Goal: Task Accomplishment & Management: Manage account settings

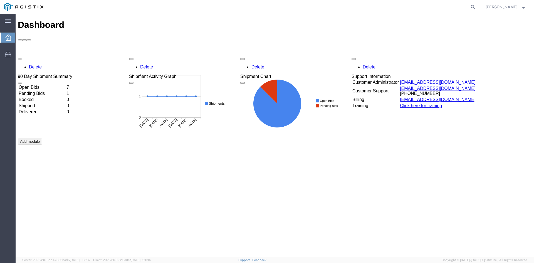
click at [38, 55] on div "Delete 90 Day Shipment Summary Open Bids 7 Pending Bids 1 Booked 0 Shipped 0 De…" at bounding box center [275, 138] width 514 height 167
click at [43, 55] on div "Delete 90 Day Shipment Summary Open Bids 7 Pending Bids 1 Booked 0 Shipped 0 De…" at bounding box center [275, 138] width 514 height 167
click at [45, 55] on div "Delete 90 Day Shipment Summary Open Bids 7 Pending Bids 1 Booked 0 Shipped 0 De…" at bounding box center [275, 138] width 514 height 167
click at [43, 85] on td "Open Bids" at bounding box center [41, 88] width 47 height 6
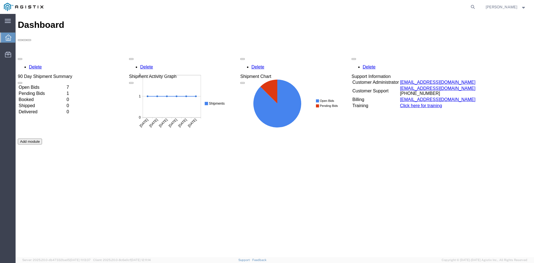
click at [31, 55] on div "Delete 90 Day Shipment Summary Open Bids 7 Pending Bids 1 Booked 0 Shipped 0 De…" at bounding box center [275, 138] width 514 height 167
click at [43, 55] on div "Delete 90 Day Shipment Summary Open Bids 7 Pending Bids 1 Booked 0 Shipped 0 De…" at bounding box center [275, 138] width 514 height 167
click at [43, 85] on td "Open Bids" at bounding box center [41, 88] width 47 height 6
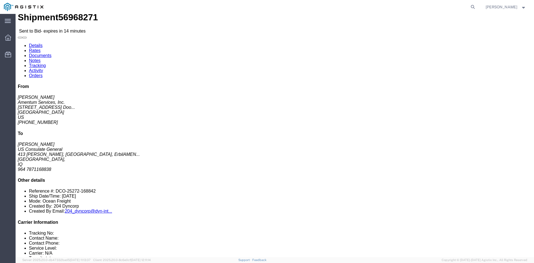
scroll to position [6, 0]
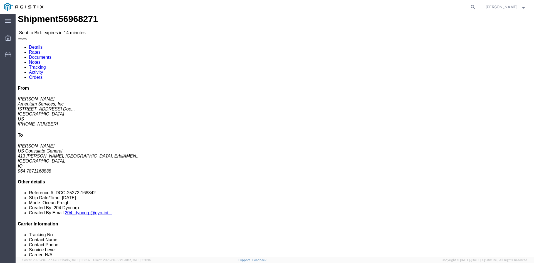
click link "Enter / Modify Bid"
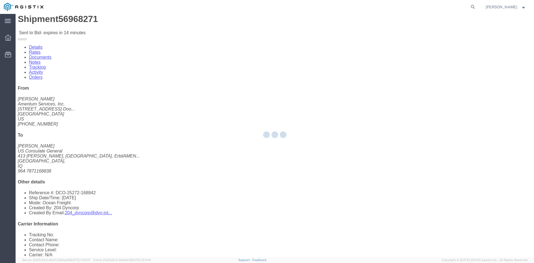
select select "14439"
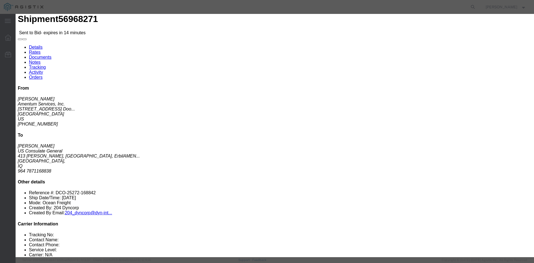
click input "text"
click ul "Rates Confirmation Details"
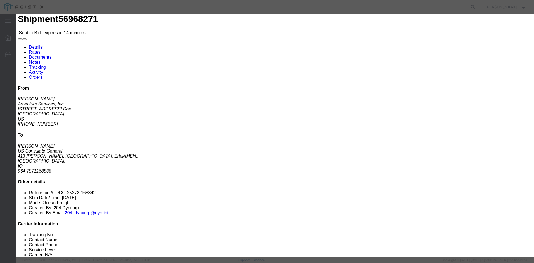
click input "text"
type input "223471"
drag, startPoint x: 291, startPoint y: 51, endPoint x: 287, endPoint y: 52, distance: 3.9
click select "Select 2 Day Air LTL Standard 3 - 5 Day Less than Truckload Ocean TL Standard 3…"
select select "35809"
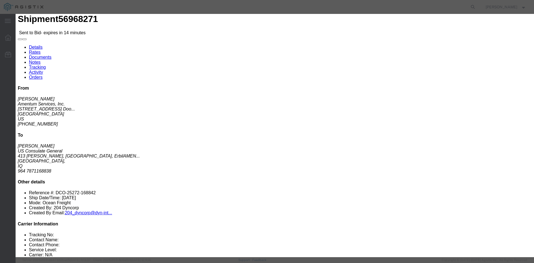
click select "Select 2 Day Air LTL Standard 3 - 5 Day Less than Truckload Ocean TL Standard 3…"
click input "text"
type input "[GEOGRAPHIC_DATA]"
click textarea
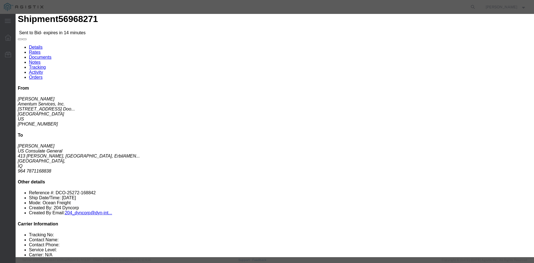
paste textarea "***Door to Door*** ***Subject to space availability at the time of booking*** *…"
type textarea "***Door to Door*** ***Subject to space availability at the time of booking*** *…"
click input "number"
type input "63"
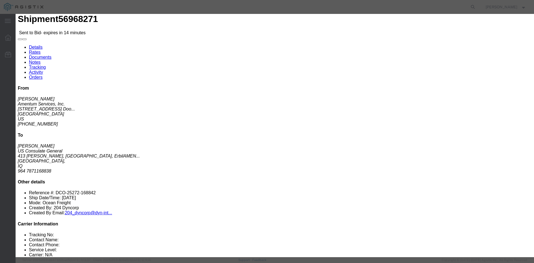
click textarea "***Door to Door*** ***Subject to space availability at the time of booking*** *…"
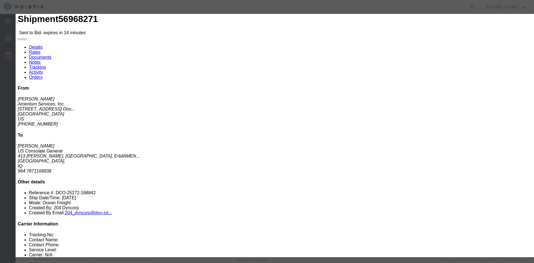
drag, startPoint x: 394, startPoint y: 173, endPoint x: 392, endPoint y: 166, distance: 7.8
click textarea "***Door to Door*** ***Subject to space availability at the time of booking*** *…"
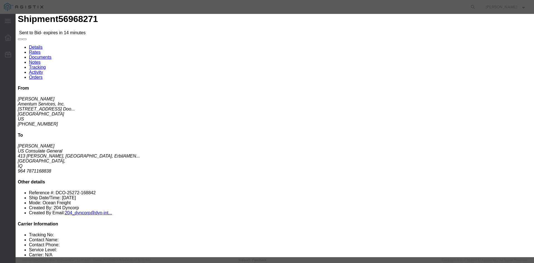
scroll to position [0, 0]
click textarea "***Door to Door*** ***Subject to space availability at the time of booking*** *…"
type textarea "***Door to Door*** ***Subject to space availability at the time of booking*** *…"
drag, startPoint x: 360, startPoint y: 89, endPoint x: 361, endPoint y: 92, distance: 3.1
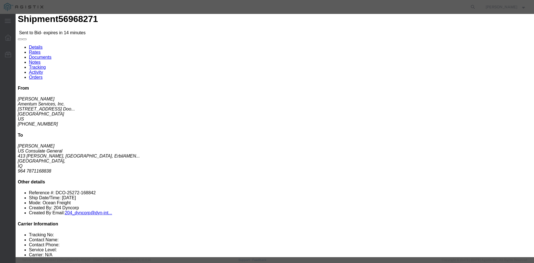
click input "number"
type input "49914.00"
drag, startPoint x: 368, startPoint y: 99, endPoint x: 346, endPoint y: 102, distance: 22.4
click input "number"
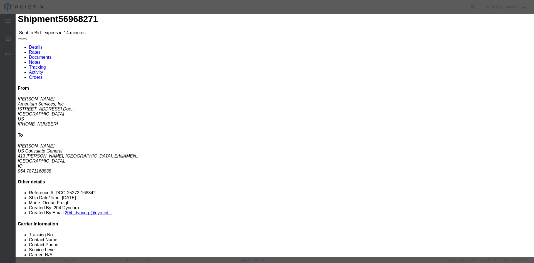
type input "0.01"
click select "Select 2 Day Service 3 Axle Winch Truck 3 to 5 Day Service 96L Domestic Flat Ra…"
select select "FREI"
click select "Select 2 Day Service 3 Axle Winch Truck 3 to 5 Day Service 96L Domestic Flat Ra…"
drag, startPoint x: 322, startPoint y: 116, endPoint x: 319, endPoint y: 114, distance: 3.4
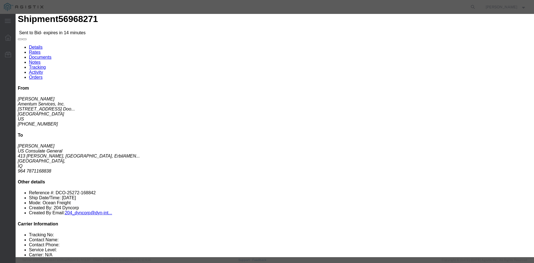
click div "Sub total 49,914.01"
click input "49914.00"
type input "48914.00"
click label "Notes / Description"
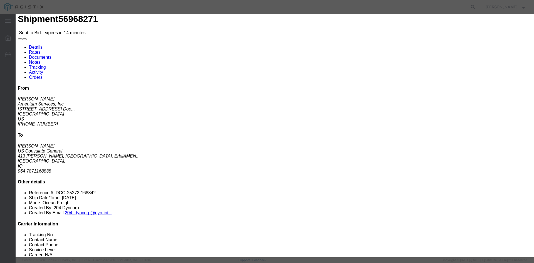
click textarea "***Door to Door*** ***Subject to space availability at the time of booking*** *…"
drag, startPoint x: 173, startPoint y: 170, endPoint x: 84, endPoint y: 37, distance: 159.7
click div "Enter Bid Rates Confirmation Details Bid Information Vendor Select Priority Wor…"
type textarea "***Door to Door*** ***Subject to space availability at the time of booking*** *…"
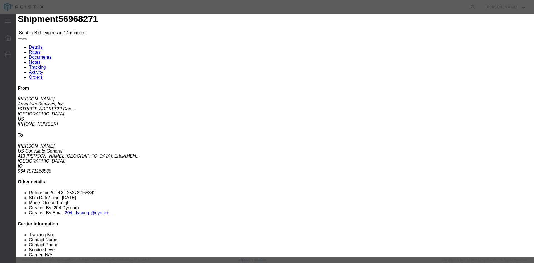
click input "text"
type input "UMM QASR PORT"
drag, startPoint x: 287, startPoint y: 123, endPoint x: 248, endPoint y: 115, distance: 39.7
click div "Add charge"
click input "[GEOGRAPHIC_DATA]"
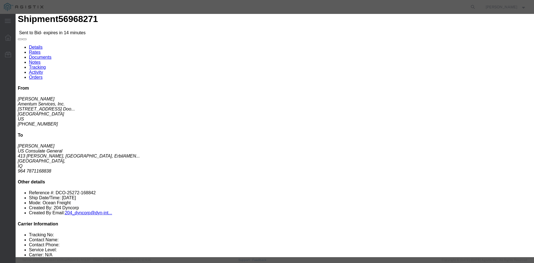
type input "HOUSTON PORT"
click button "Submit"
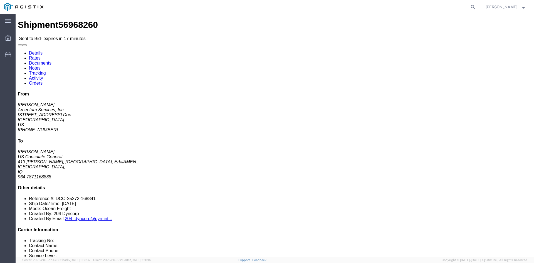
click link "Enter / Modify Bid"
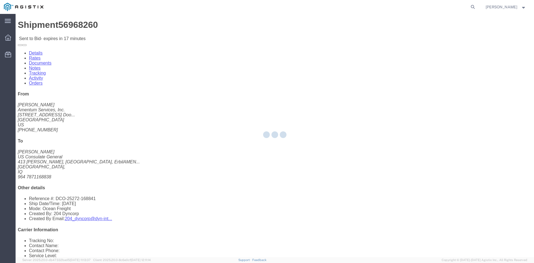
select select "14439"
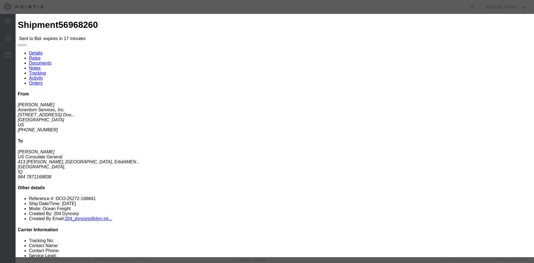
click input "text"
type input "223474"
click input "number"
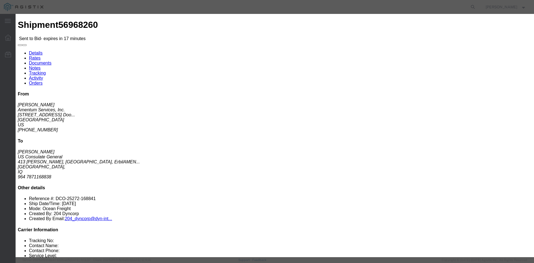
type input "63"
click input "number"
type input "0.01"
click input "text"
type input "HOUSTON PORT"
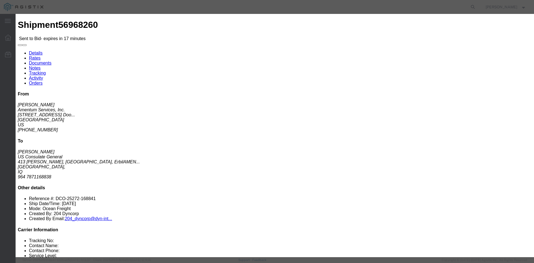
click input "text"
type input "UMM QASR PORT"
click textarea
paste textarea "***Door to Door*** ***Subject to space availability at the time of booking*** *…"
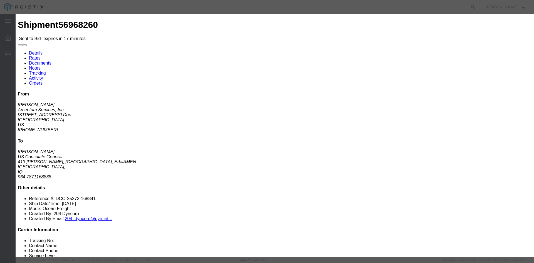
type textarea "***Door to Door*** ***Subject to space availability at the time of booking*** *…"
click link "Confirmation Details"
click link "Rates"
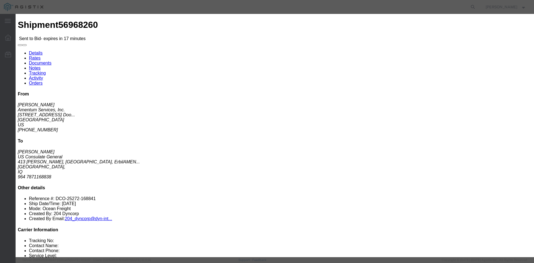
click input "number"
type input "48914"
drag, startPoint x: 412, startPoint y: 114, endPoint x: 413, endPoint y: 127, distance: 13.1
click div "Rates Confirmation Details Bid Information Vendor Select Priority Worldwide Ser…"
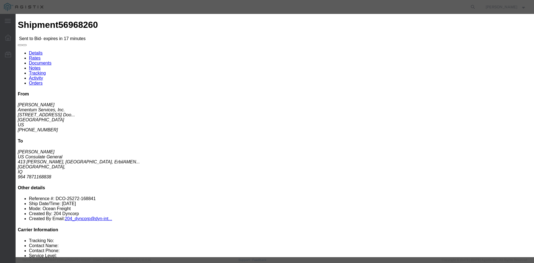
click select "Select 2 Day Service 3 Axle Winch Truck 3 to 5 Day Service 96L Domestic Flat Ra…"
select select "FREI"
click select "Select 2 Day Service 3 Axle Winch Truck 3 to 5 Day Service 96L Domestic Flat Ra…"
click button "Submit"
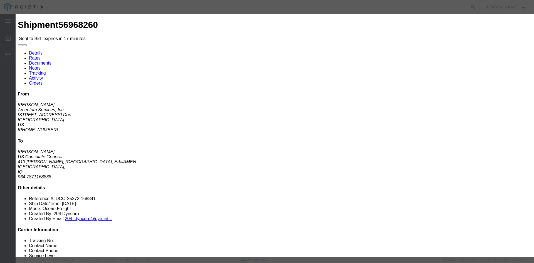
click button "Submit"
click select "Select 2 Day Air LTL Standard 3 - 5 Day Less than Truckload Ocean TL Standard 3…"
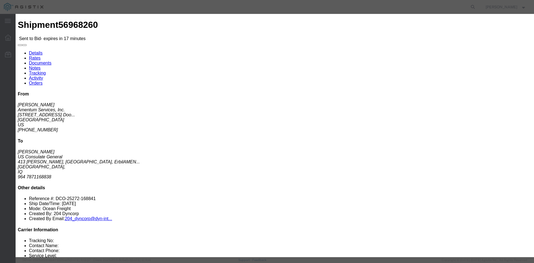
click select "Select 2 Day Air LTL Standard 3 - 5 Day Less than Truckload Ocean TL Standard 3…"
select select "35809"
click select "Select 2 Day Air LTL Standard 3 - 5 Day Less than Truckload Ocean TL Standard 3…"
click button "Submit"
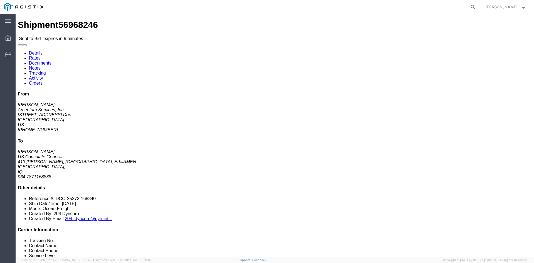
click link "Enter / Modify Bid"
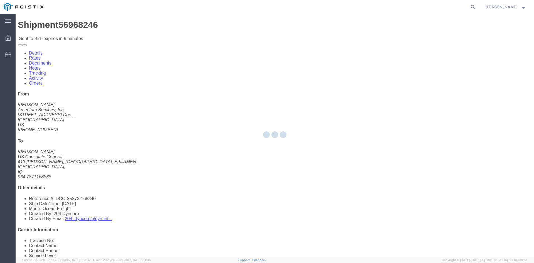
select select "14439"
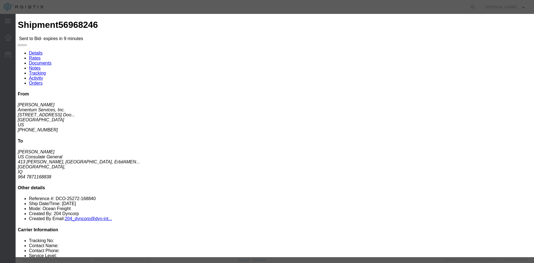
click input "text"
type input "223473"
click input "number"
type input "0.01"
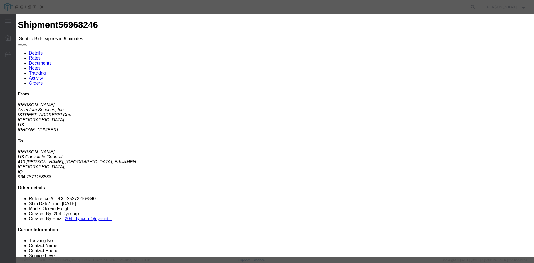
click select "Select 2 Day Service 3 Axle Winch Truck 3 to 5 Day Service 96L Domestic Flat Ra…"
select select "FREI"
click select "Select 2 Day Service 3 Axle Winch Truck 3 to 5 Day Service 96L Domestic Flat Ra…"
click select "Select Air Less than Truckload Multi-Leg Ocean Freight Rail Small Parcel Truckl…"
select select "OCN"
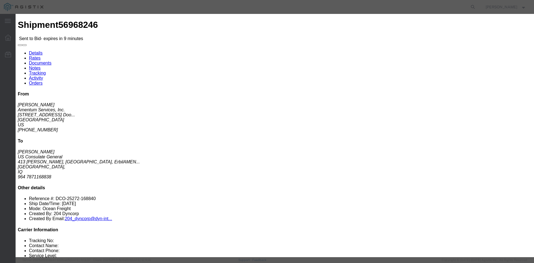
click select "Select Air Less than Truckload Multi-Leg Ocean Freight Rail Small Parcel Truckl…"
click input "number"
type input "63"
click input "text"
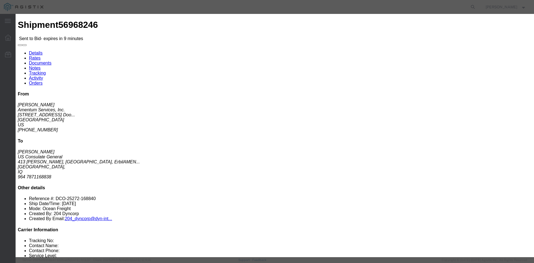
type input "HOUSTON PORT"
click input "text"
type input "UMM QASR PORT"
drag, startPoint x: 411, startPoint y: 136, endPoint x: 408, endPoint y: 186, distance: 49.9
click div "Rates Confirmation Details Bid Information Vendor Select Priority Worldwide Ser…"
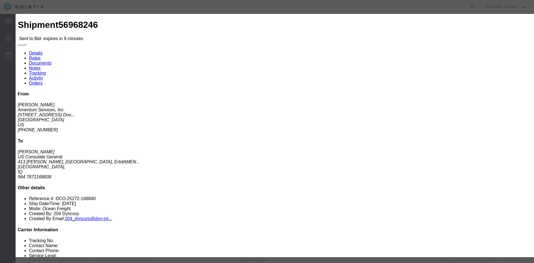
scroll to position [61, 0]
click textarea
paste textarea "***Door to Door*** ***Subject to space availability at the time of booking*** *…"
type textarea "***Door to Door*** ***Subject to space availability at the time of booking*** *…"
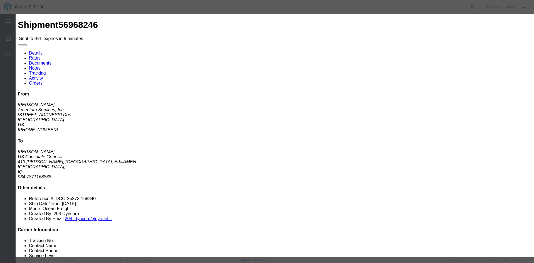
click input "number"
type input "48914"
drag, startPoint x: 294, startPoint y: 119, endPoint x: 279, endPoint y: 127, distance: 16.6
click div "Add charge"
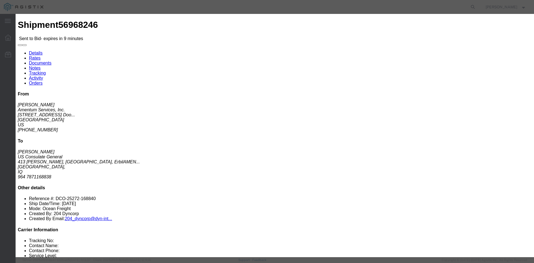
click button "Submit"
drag, startPoint x: 279, startPoint y: 66, endPoint x: 275, endPoint y: 68, distance: 5.0
click select "Select 2 Day Air LTL Standard 3 - 5 Day Less than Truckload Ocean TL Standard 3…"
select select "35809"
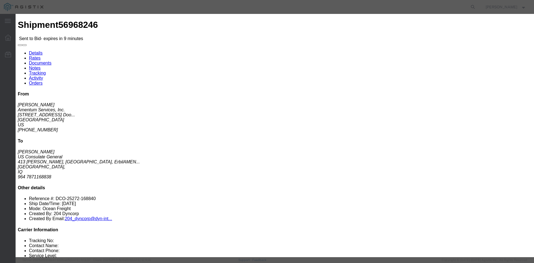
click select "Select 2 Day Air LTL Standard 3 - 5 Day Less than Truckload Ocean TL Standard 3…"
click button "Submit"
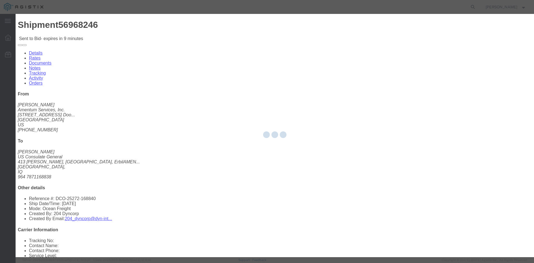
click at [399, 229] on div at bounding box center [275, 135] width 518 height 243
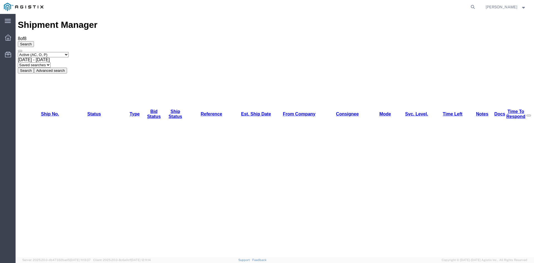
drag, startPoint x: 395, startPoint y: 218, endPoint x: 398, endPoint y: 212, distance: 6.6
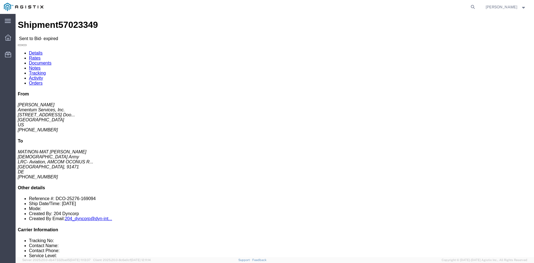
click link "Rates"
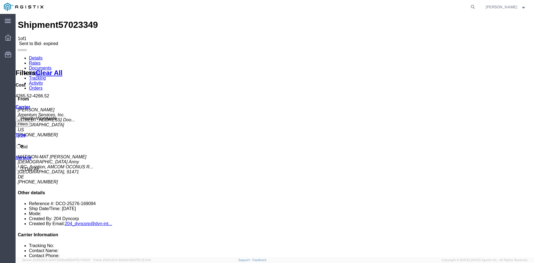
click at [12, 40] on div at bounding box center [8, 37] width 16 height 11
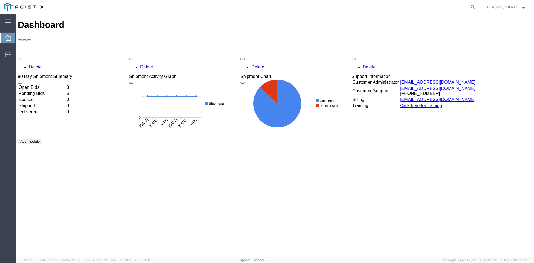
click at [40, 59] on div "Delete 90 Day Shipment Summary Open Bids 3 Pending Bids 5 Booked 0 Shipped 0 De…" at bounding box center [275, 138] width 514 height 167
click at [46, 91] on td "Pending Bids" at bounding box center [41, 94] width 47 height 6
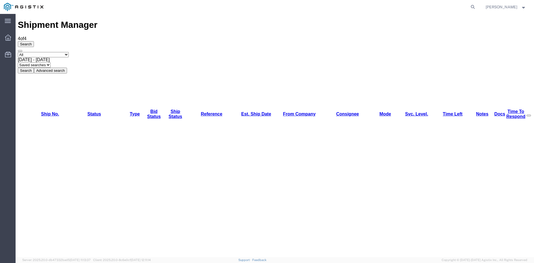
drag, startPoint x: 79, startPoint y: 132, endPoint x: 170, endPoint y: 121, distance: 91.0
drag, startPoint x: 265, startPoint y: 137, endPoint x: 275, endPoint y: 138, distance: 10.0
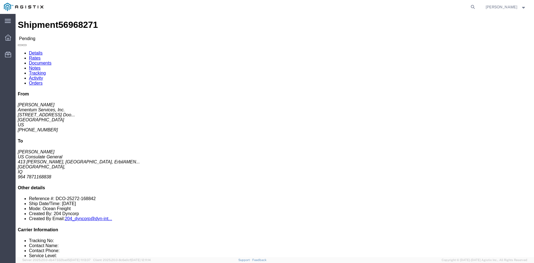
drag, startPoint x: 490, startPoint y: 5, endPoint x: 485, endPoint y: 7, distance: 5.1
click button
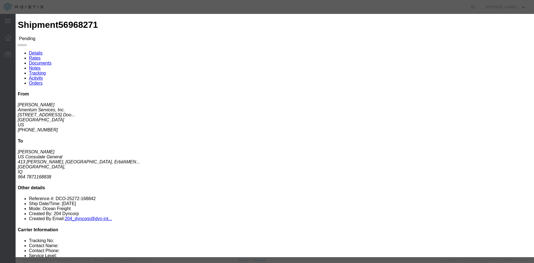
click input "Send a copy to my email."
checkbox input "true"
click input "text"
type input "h"
type input "quotes@priorityworldwidecom"
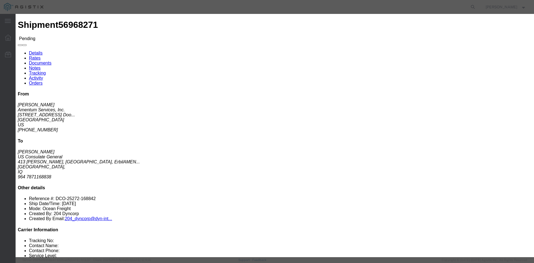
type input "Enter Email Address"
click ul "Enter Email Address"
type input "[EMAIL_ADDRESS][DOMAIN_NAME]"
click input "Hazmat Do Not Load Table"
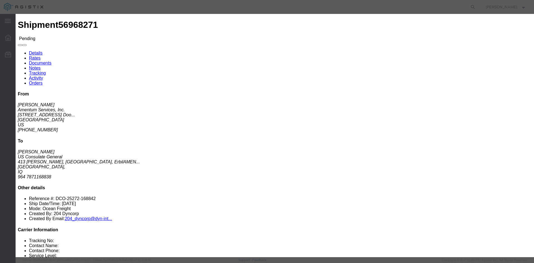
checkbox input "true"
click input "Ocean Freight Quote Terms v2025-0207"
checkbox input "true"
drag, startPoint x: 178, startPoint y: 99, endPoint x: 179, endPoint y: 104, distance: 5.3
click input "thumbnail_img_9466.jpg"
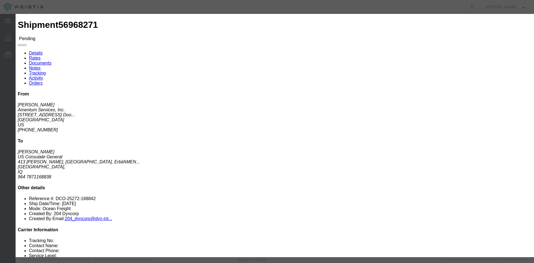
checkbox input "true"
drag, startPoint x: 179, startPoint y: 106, endPoint x: 181, endPoint y: 112, distance: 6.6
click input "thumbnail_img_9467.jpg"
checkbox input "true"
click label "Preliminary IMO"
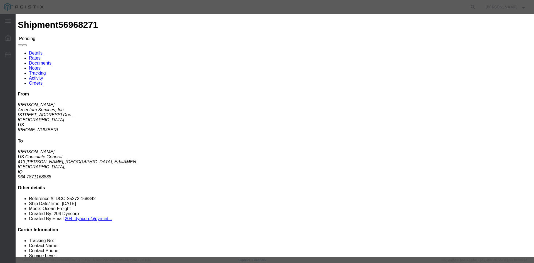
click input "Preliminary IMO"
checkbox input "true"
drag, startPoint x: 179, startPoint y: 136, endPoint x: 179, endPoint y: 142, distance: 5.8
click label "thumbnail_img_9547.jpg"
click input "thumbnail_img_9547.jpg"
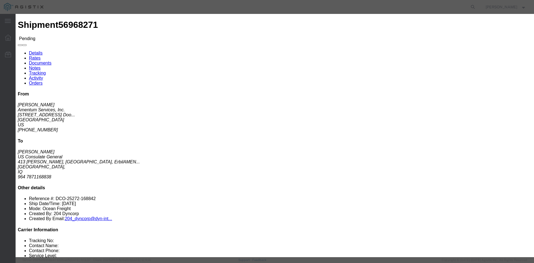
checkbox input "true"
drag, startPoint x: 179, startPoint y: 143, endPoint x: 180, endPoint y: 149, distance: 5.3
click input "thumbnail_img_9548.jpg"
checkbox input "true"
drag, startPoint x: 180, startPoint y: 151, endPoint x: 179, endPoint y: 155, distance: 3.9
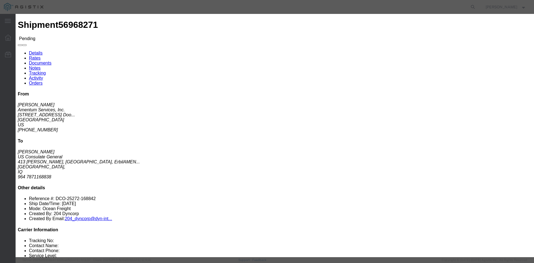
click input "thumbnail_img_9549.jpg"
checkbox input "true"
click input "thumbnail_img_9550.jpg"
checkbox input "true"
click textarea
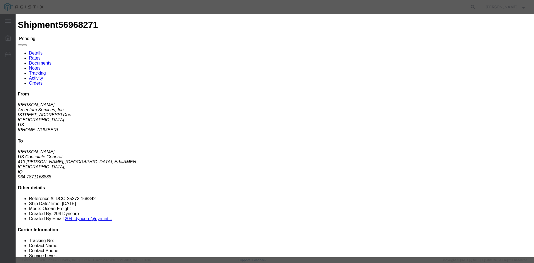
click textarea "Quote 223471 Submmited by [PERSON_NAME]"
type textarea "Quote 223471 Submmited by [PERSON_NAME]"
drag, startPoint x: 335, startPoint y: 213, endPoint x: 272, endPoint y: 114, distance: 117.9
click div "Shipment Notification Please fix the following errors You can enter multiple em…"
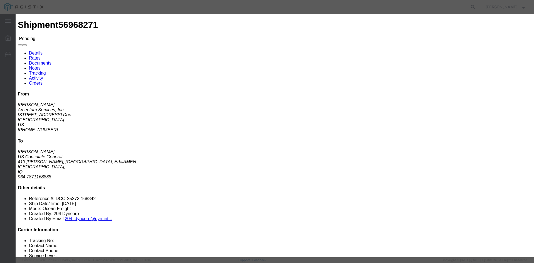
click button "Send"
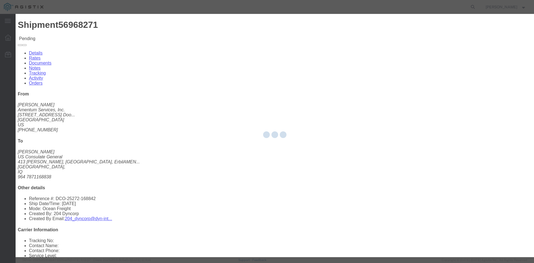
checkbox input "false"
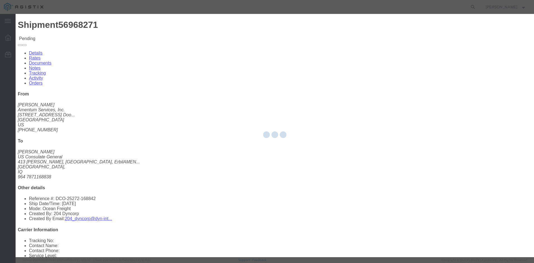
checkbox input "false"
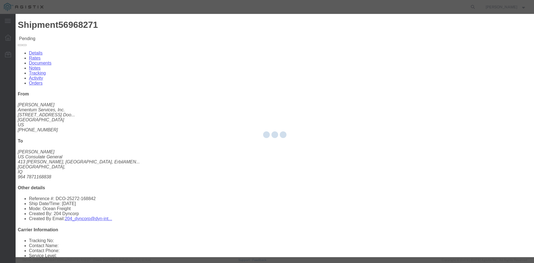
checkbox input "false"
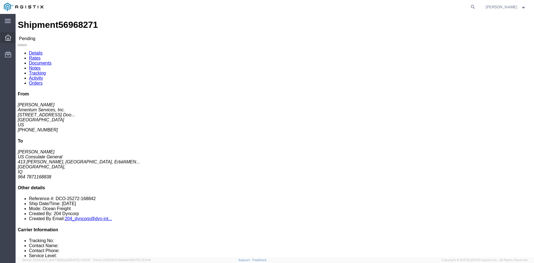
click at [8, 39] on icon at bounding box center [8, 37] width 6 height 6
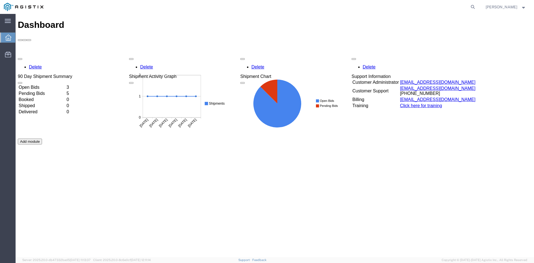
click at [36, 91] on td "Pending Bids" at bounding box center [41, 94] width 47 height 6
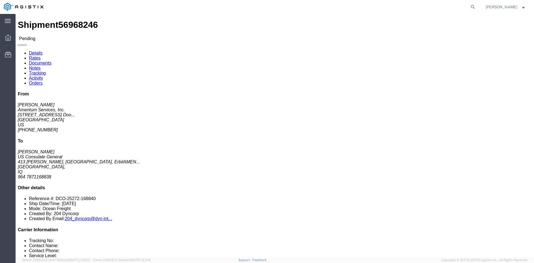
click link "Rates"
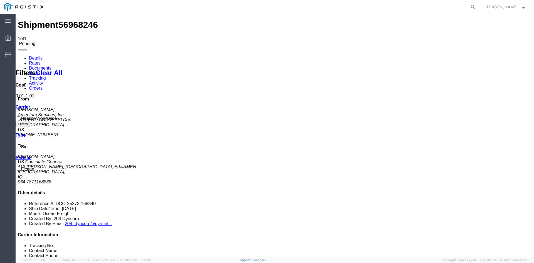
click at [35, 56] on link "Details" at bounding box center [36, 58] width 14 height 5
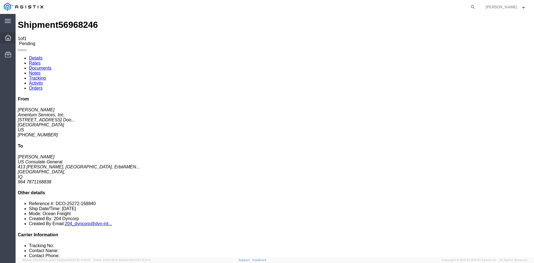
click at [6, 37] on icon at bounding box center [8, 37] width 6 height 6
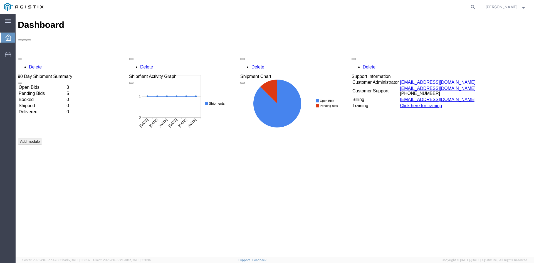
click at [41, 91] on td "Pending Bids" at bounding box center [41, 94] width 47 height 6
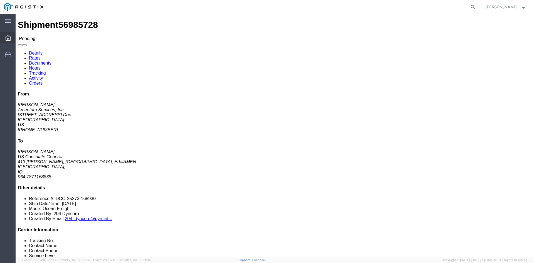
click at [7, 36] on icon at bounding box center [8, 37] width 6 height 6
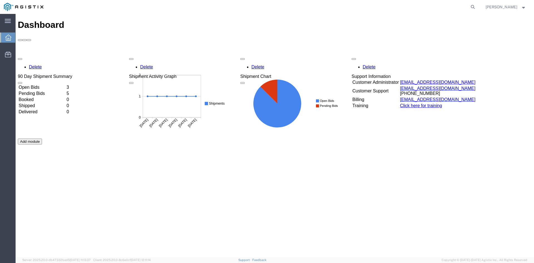
click at [39, 91] on td "Pending Bids" at bounding box center [41, 94] width 47 height 6
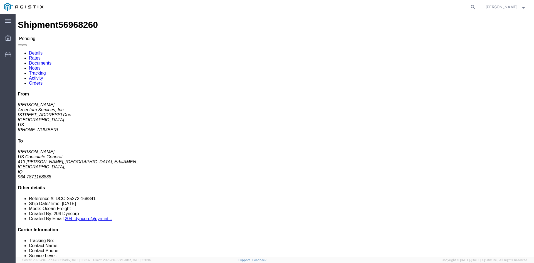
click link "Rates"
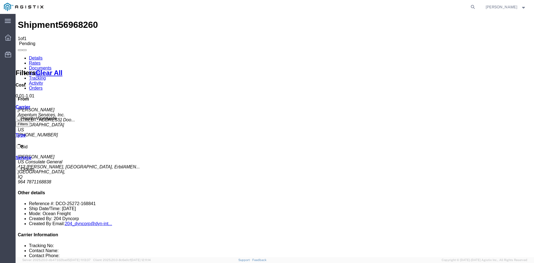
click at [29, 56] on link "Details" at bounding box center [36, 58] width 14 height 5
click button "Enter / Modify Bid"
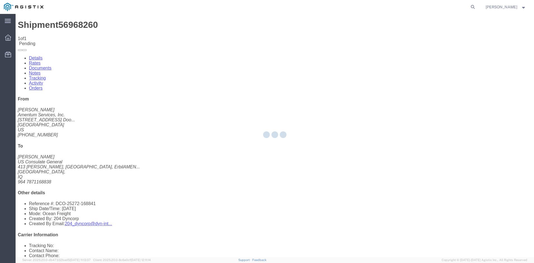
select select "14439"
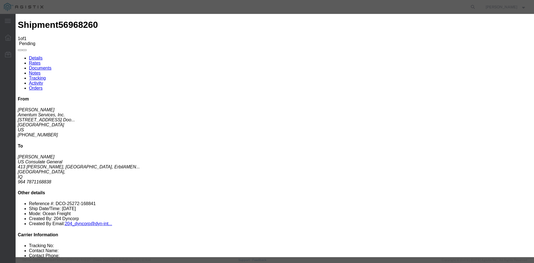
click link "223474 - Priority Worldwide - Ocean"
drag, startPoint x: 363, startPoint y: 112, endPoint x: 363, endPoint y: 121, distance: 9.2
click div "Select 2 Day Service 3 Axle Winch Truck 3 to 5 Day Service 96L Domestic Flat Ra…"
paste input "48914.00"
type input "48914.00"
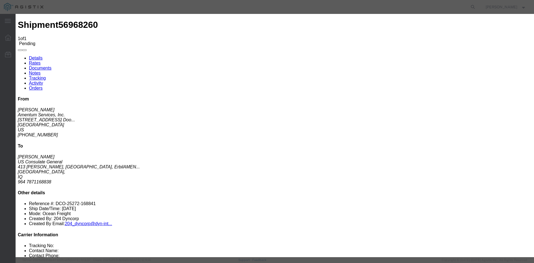
drag, startPoint x: 366, startPoint y: 124, endPoint x: 371, endPoint y: 123, distance: 4.3
click input "number"
type input "0.01"
click input "48914.00"
click button "Submit"
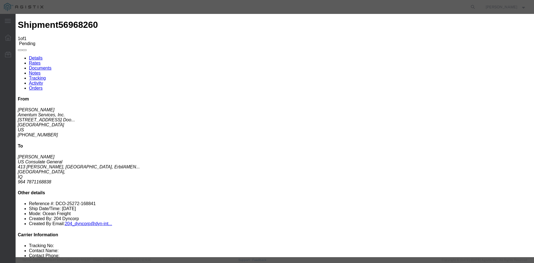
click select "Select 2 Day Service 3 Axle Winch Truck 3 to 5 Day Service 96L Domestic Flat Ra…"
select select "FREI"
click select "Select 2 Day Service 3 Axle Winch Truck 3 to 5 Day Service 96L Domestic Flat Ra…"
click button "Submit"
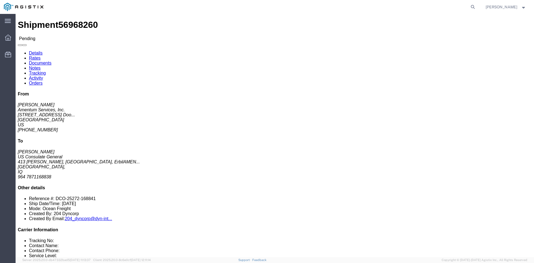
click span
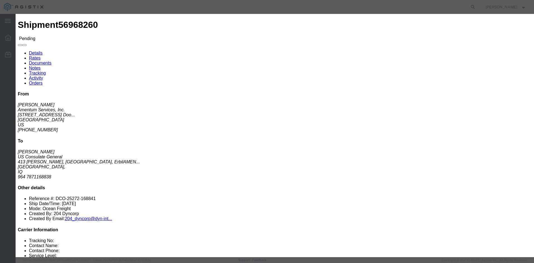
click textarea
type textarea "Submitted by [PERSON_NAME] Quote 223474"
click input "text"
type input "quotes@priorityworldwide,com"
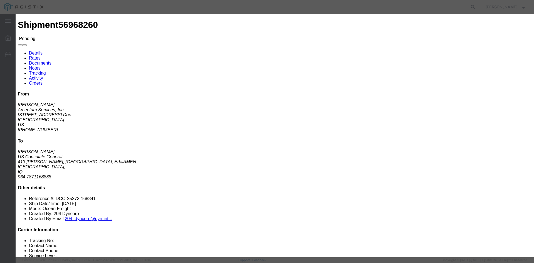
drag, startPoint x: 231, startPoint y: 47, endPoint x: 237, endPoint y: 46, distance: 6.7
type input "Enter Email Address"
click ul "Enter Email Address"
type input "[EMAIL_ADDRESS][DOMAIN_NAME]"
type input "Enter Email Address"
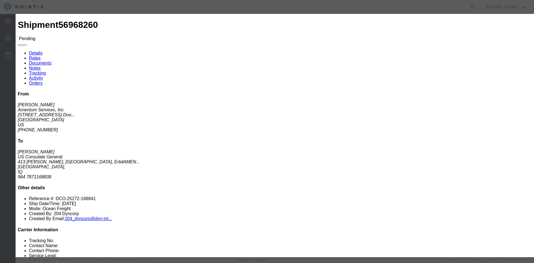
click ul "Enter Email Address"
type input "Enter Email Address"
click label "Send a copy to my email."
click input "Send a copy to my email."
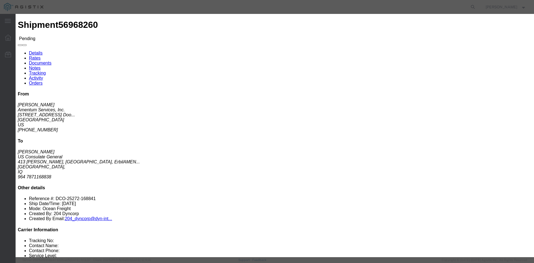
click input "Send a copy to my email."
checkbox input "true"
drag, startPoint x: 179, startPoint y: 75, endPoint x: 178, endPoint y: 78, distance: 3.5
click label "Hazmat Do Not Load Table"
click input "Hazmat Do Not Load Table"
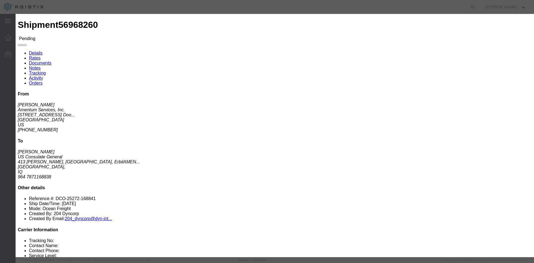
checkbox input "true"
drag, startPoint x: 178, startPoint y: 83, endPoint x: 178, endPoint y: 86, distance: 3.1
click input "Ocean Freight Quote Terms v2025-0207"
checkbox input "true"
drag, startPoint x: 178, startPoint y: 90, endPoint x: 178, endPoint y: 95, distance: 5.0
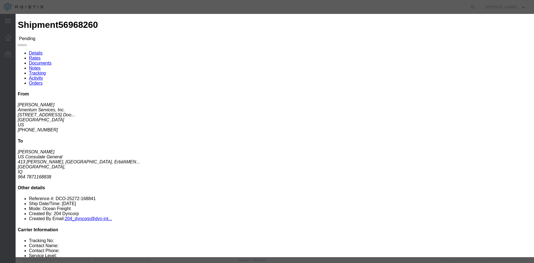
click label "Preliminary IMO"
click input "Preliminary IMO"
checkbox input "true"
click label "thumbnail_image__12_.jpg"
click input "thumbnail_image__12_.jpg"
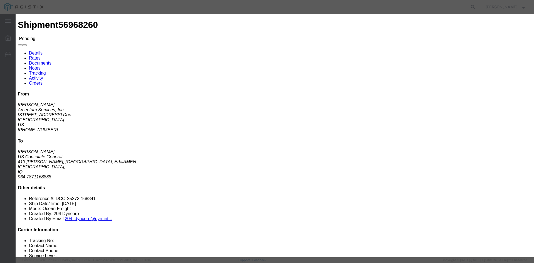
checkbox input "true"
drag, startPoint x: 179, startPoint y: 105, endPoint x: 178, endPoint y: 110, distance: 5.3
click label "thumbnail_image__13_.jpg"
click input "thumbnail_image__13_.jpg"
checkbox input "true"
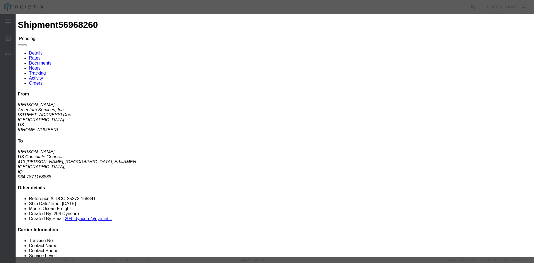
click input "Preliminary IMO"
checkbox input "false"
click ul "Hazmat Do Not Load Table Ocean Freight Quote Terms v2025-0207 Preliminary IMO t…"
drag, startPoint x: 180, startPoint y: 143, endPoint x: 180, endPoint y: 133, distance: 9.5
click input "thumbnail_image__15_.jpg"
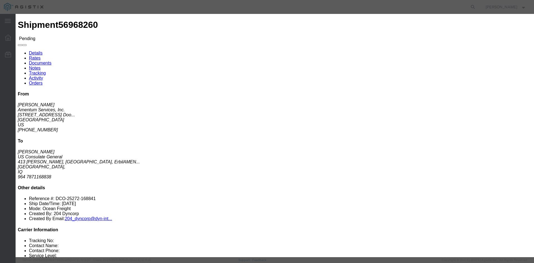
checkbox input "true"
click label "thumbnail_image__14_.jpg"
click input "thumbnail_image__14_.jpg"
checkbox input "true"
click ul "Hazmat Do Not Load Table Ocean Freight Quote Terms v2025-0207 Preliminary IMO t…"
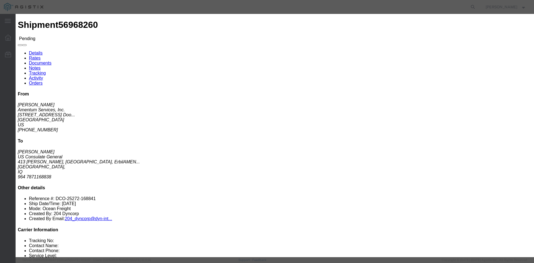
click input "Preliminary IMO"
checkbox input "true"
drag, startPoint x: 343, startPoint y: 201, endPoint x: 339, endPoint y: 207, distance: 6.7
click button "Send"
click input "text"
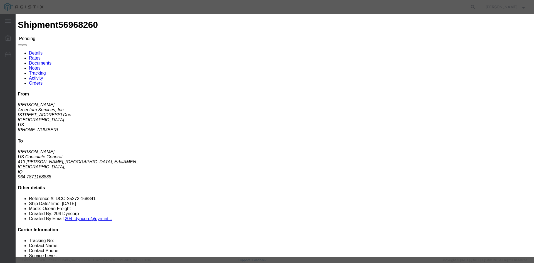
type input "[EMAIL_ADDRESS][DOMAIN_NAME]"
click button "Send"
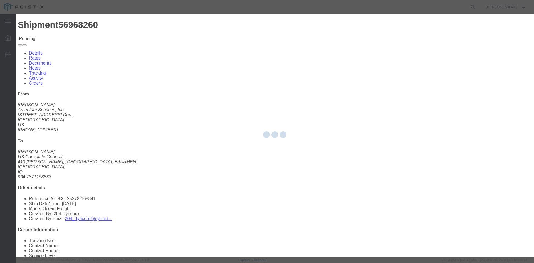
checkbox input "false"
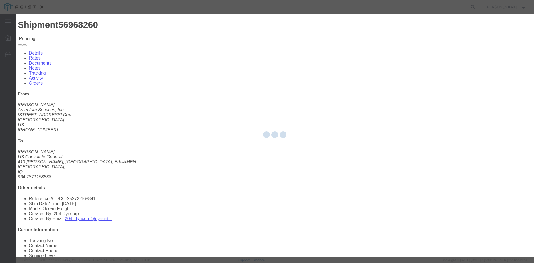
checkbox input "false"
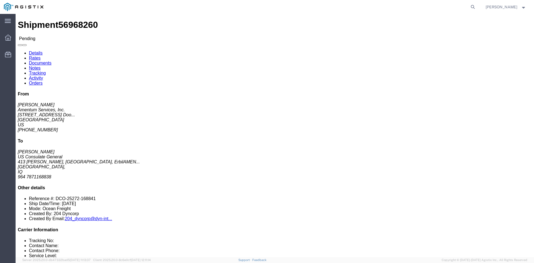
click at [473, 6] on nav "[PERSON_NAME]" at bounding box center [269, 7] width 530 height 14
click at [470, 7] on icon at bounding box center [473, 7] width 8 height 8
paste input "56968246"
click at [469, 7] on icon at bounding box center [473, 7] width 8 height 8
type input "56968246"
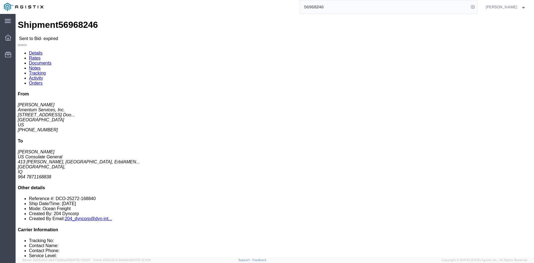
drag, startPoint x: 54, startPoint y: 35, endPoint x: 39, endPoint y: 21, distance: 20.9
click link "Rates"
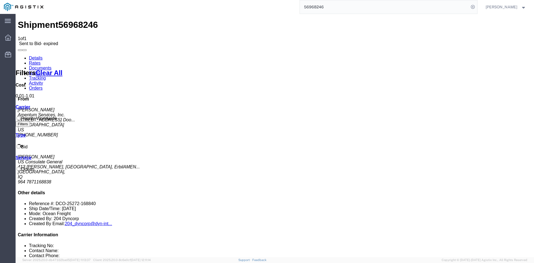
click at [20, 50] on span at bounding box center [20, 50] width 0 height 0
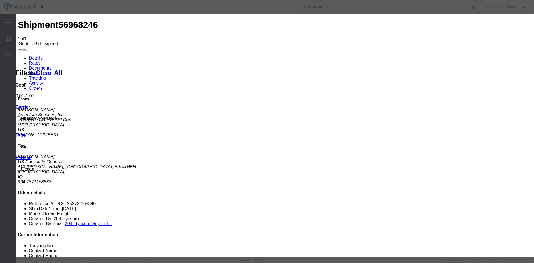
checkbox input "true"
type input "[EMAIL_ADDRESS][DOMAIN_NAME]"
drag, startPoint x: 195, startPoint y: 90, endPoint x: 196, endPoint y: 99, distance: 9.3
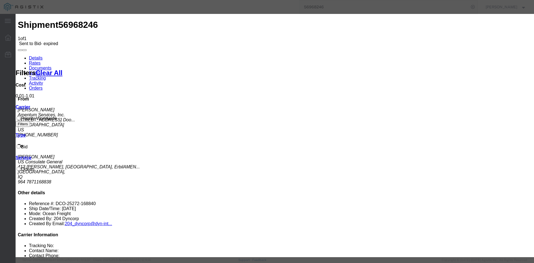
checkbox input "true"
drag, startPoint x: 197, startPoint y: 106, endPoint x: 198, endPoint y: 110, distance: 4.7
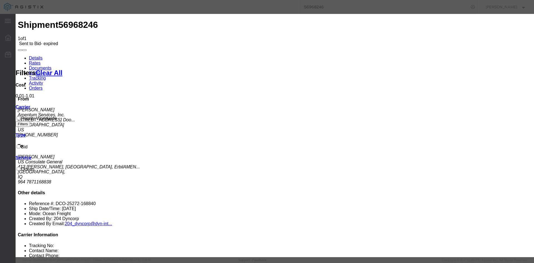
checkbox input "true"
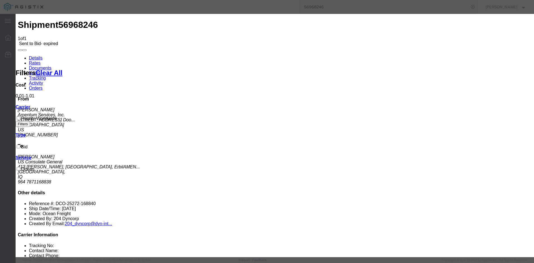
checkbox input "true"
drag, startPoint x: 197, startPoint y: 127, endPoint x: 200, endPoint y: 137, distance: 9.8
drag, startPoint x: 197, startPoint y: 128, endPoint x: 196, endPoint y: 141, distance: 13.4
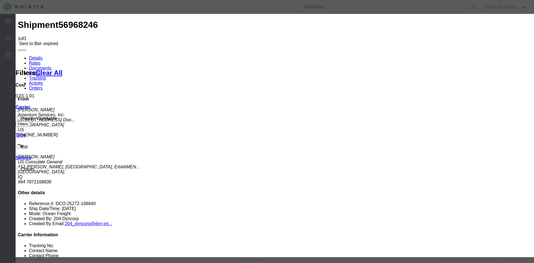
checkbox input "true"
drag, startPoint x: 196, startPoint y: 147, endPoint x: 201, endPoint y: 161, distance: 14.9
checkbox input "true"
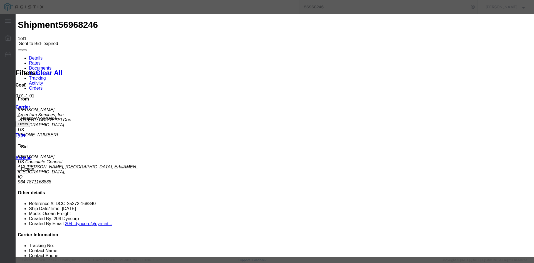
drag, startPoint x: 197, startPoint y: 158, endPoint x: 198, endPoint y: 161, distance: 3.7
checkbox input "true"
type textarea "Submitted by [PERSON_NAME] Quote 223473"
